Goal: Book appointment/travel/reservation

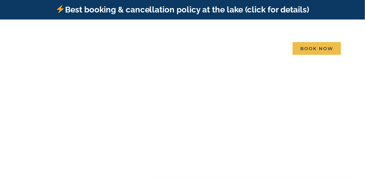
click at [260, 10] on link "Best booking & cancellation policy at the lake (click for details)" at bounding box center [182, 10] width 253 height 10
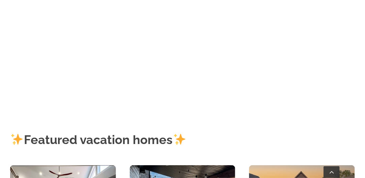
scroll to position [34, 0]
